Goal: Task Accomplishment & Management: Manage account settings

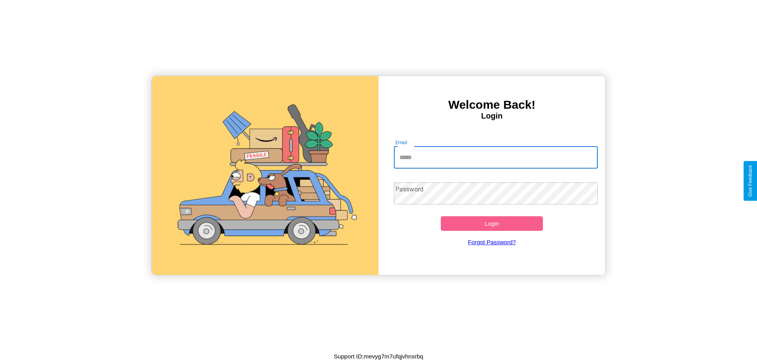
click at [495, 157] on input "Email" at bounding box center [496, 158] width 204 height 22
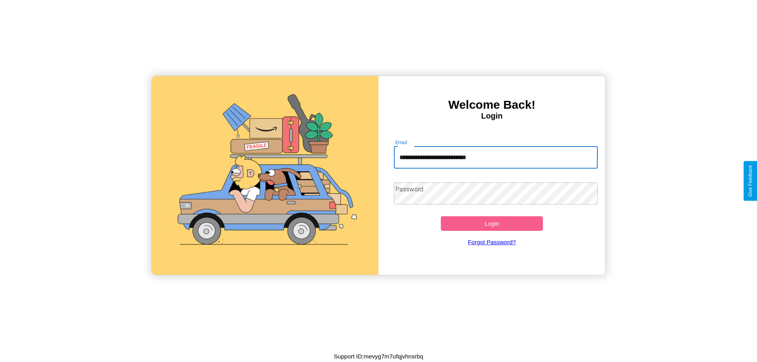
type input "**********"
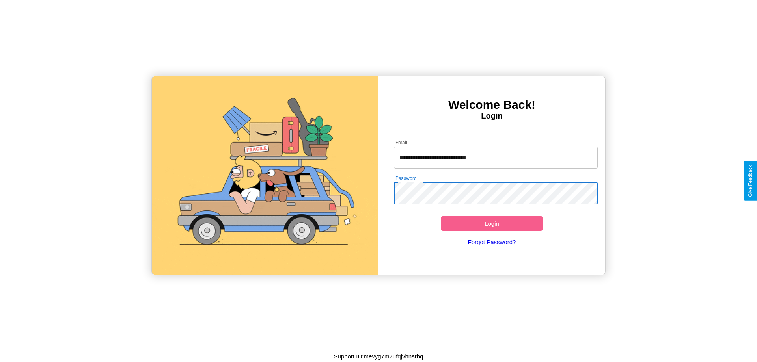
click at [491, 223] on button "Login" at bounding box center [492, 223] width 102 height 15
